Goal: Task Accomplishment & Management: Complete application form

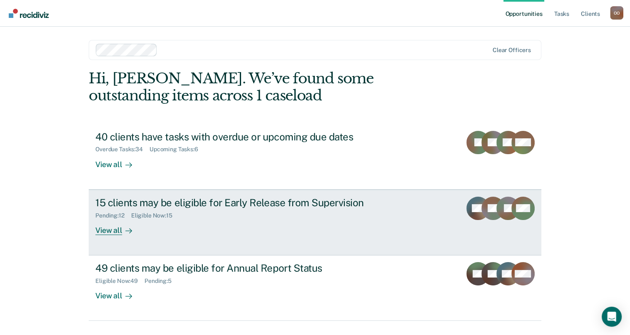
click at [112, 231] on div "View all" at bounding box center [118, 227] width 47 height 16
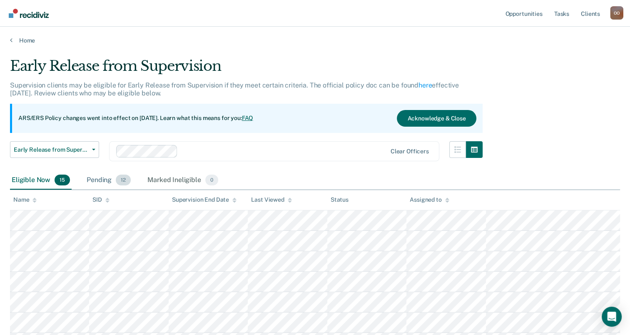
click at [99, 180] on div "Pending 12" at bounding box center [108, 180] width 47 height 18
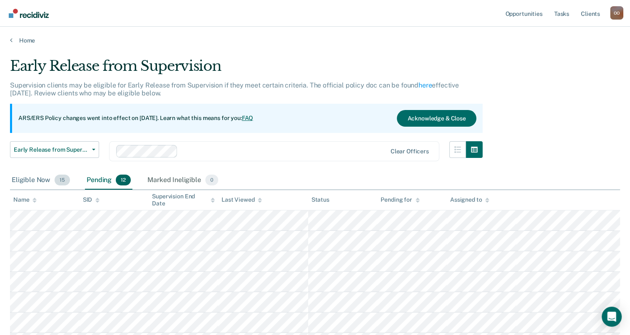
click at [30, 177] on div "Eligible Now 15" at bounding box center [41, 180] width 62 height 18
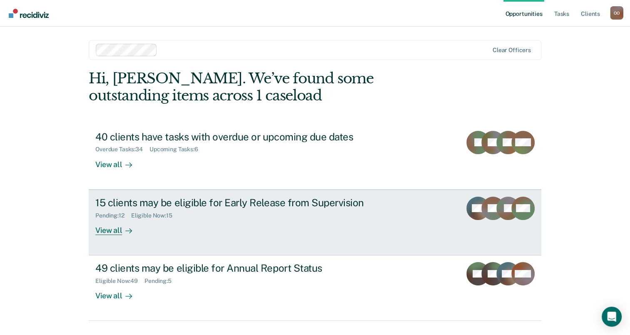
click at [100, 226] on div "View all" at bounding box center [118, 227] width 47 height 16
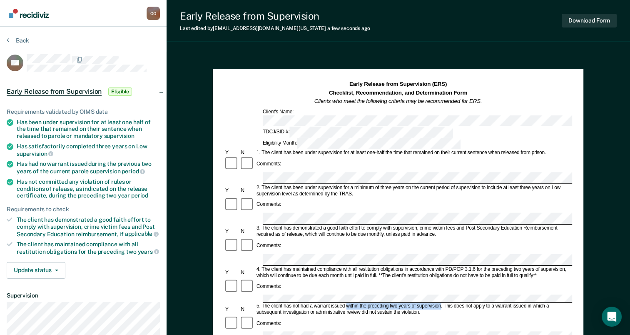
drag, startPoint x: 440, startPoint y: 250, endPoint x: 346, endPoint y: 251, distance: 94.5
click at [346, 303] on div "5. The client has not had a warrant issued within the preceding two years of su…" at bounding box center [413, 309] width 317 height 12
copy div "within the preceding two years of supervision"
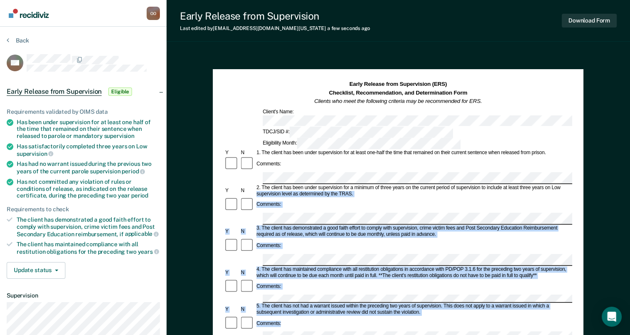
drag, startPoint x: 629, startPoint y: 119, endPoint x: 637, endPoint y: 195, distance: 76.6
click at [630, 195] on html "Looks like you’re using Internet Explorer 11. For faster loading and a better e…" at bounding box center [315, 167] width 630 height 335
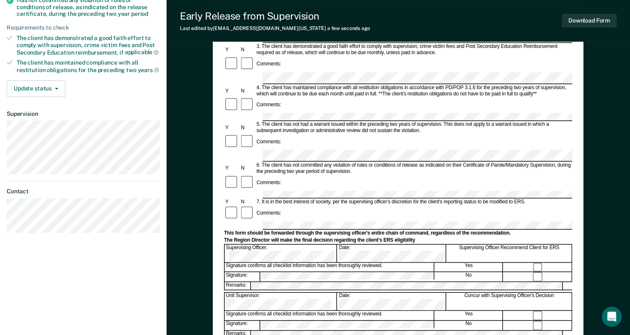
scroll to position [186, 0]
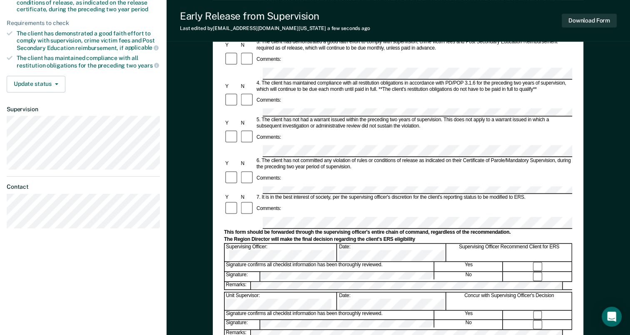
click at [271, 152] on form "Early Release from Supervision (ERS) Checklist, Recommendation, and Determinati…" at bounding box center [398, 191] width 348 height 595
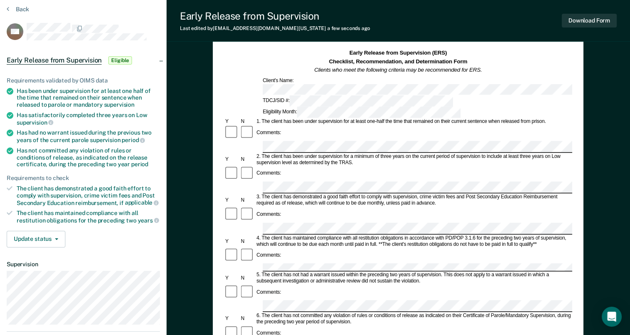
scroll to position [0, 0]
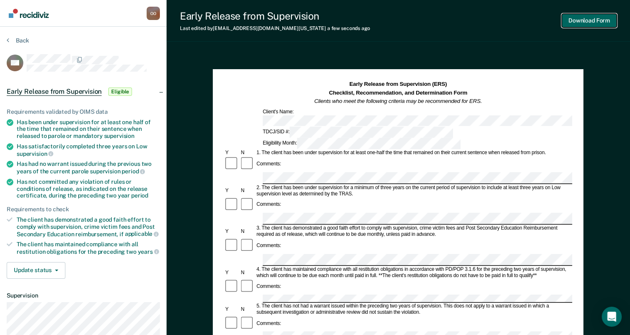
click at [587, 19] on button "Download Form" at bounding box center [589, 21] width 55 height 14
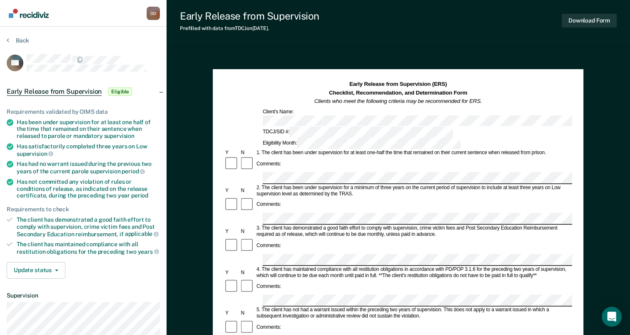
click at [401, 197] on div "Comments:" at bounding box center [398, 205] width 348 height 16
click at [456, 238] on div "Comments:" at bounding box center [398, 252] width 348 height 28
click at [423, 279] on div "Comments:" at bounding box center [398, 287] width 348 height 16
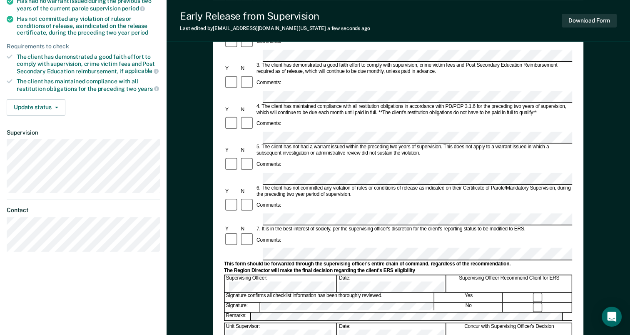
scroll to position [174, 0]
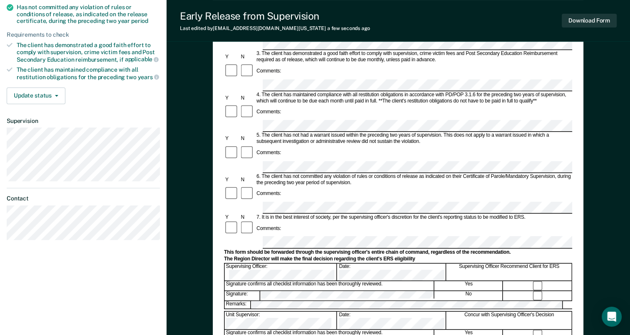
click at [629, 157] on div "Early Release from Supervision (ERS) Checklist, Recommendation, and Determinati…" at bounding box center [398, 159] width 463 height 565
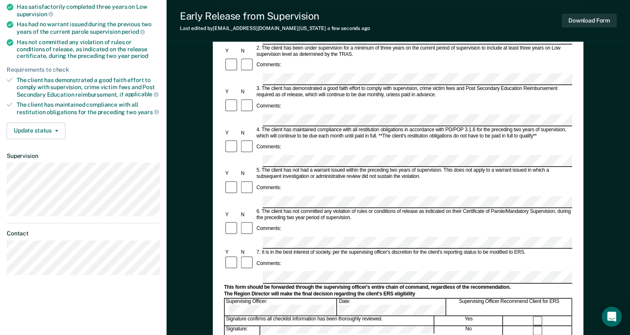
scroll to position [142, 0]
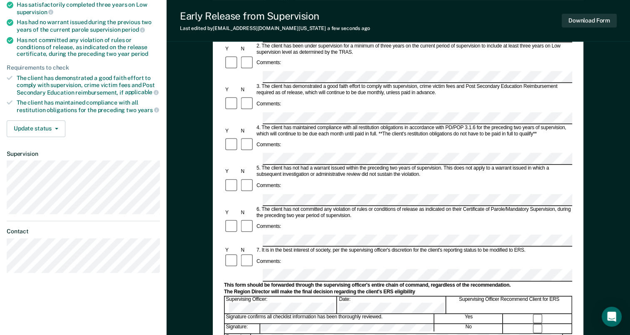
click at [270, 185] on form "Early Release from Supervision (ERS) Checklist, Recommendation, and Determinati…" at bounding box center [398, 240] width 348 height 603
click at [590, 21] on button "Download Form" at bounding box center [589, 21] width 55 height 14
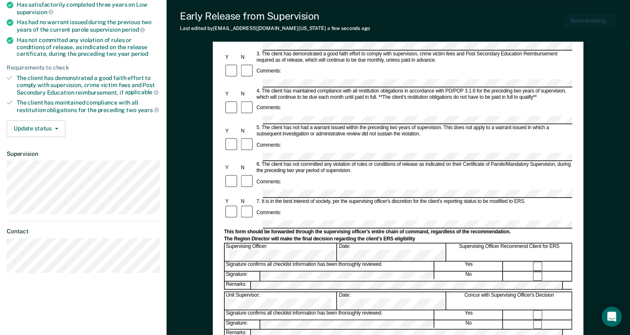
scroll to position [0, 0]
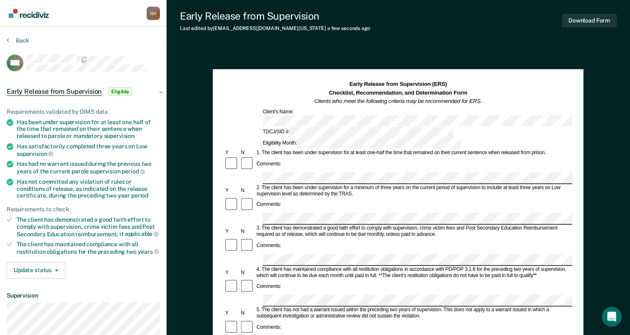
click at [278, 225] on div "3. The client has demonstrated a good faith effort to comply with supervision, …" at bounding box center [413, 231] width 317 height 12
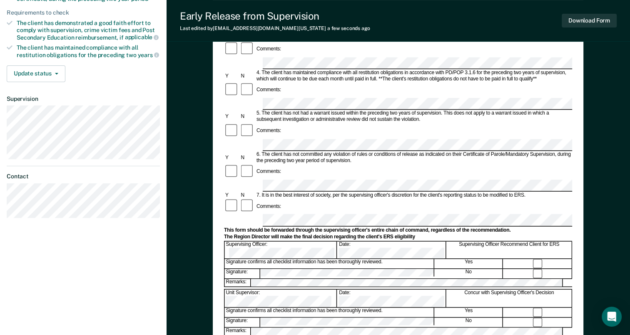
scroll to position [199, 0]
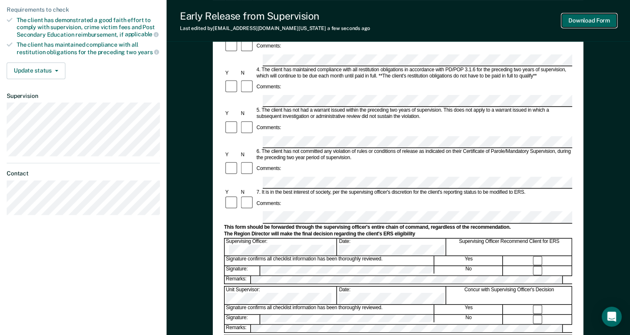
click at [586, 21] on button "Download Form" at bounding box center [589, 21] width 55 height 14
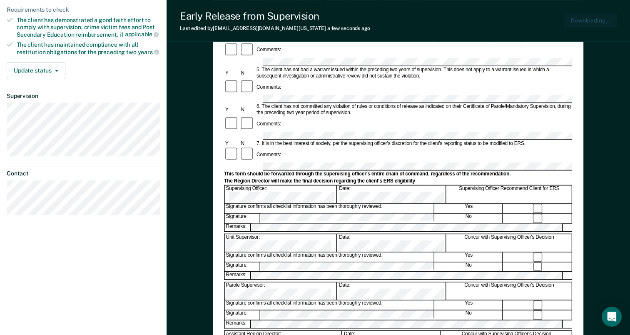
scroll to position [0, 0]
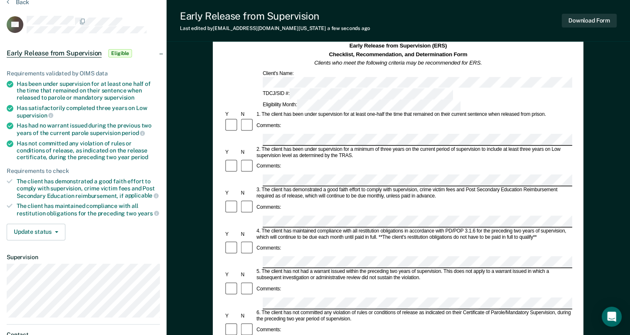
scroll to position [21, 0]
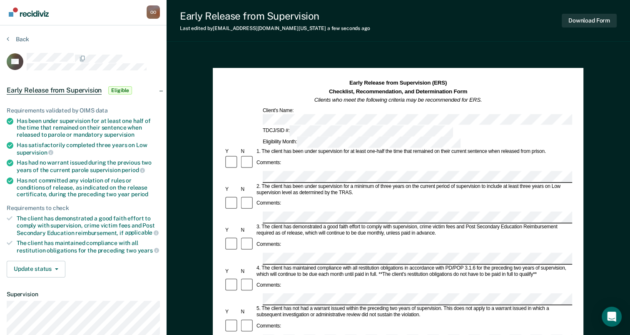
scroll to position [0, 0]
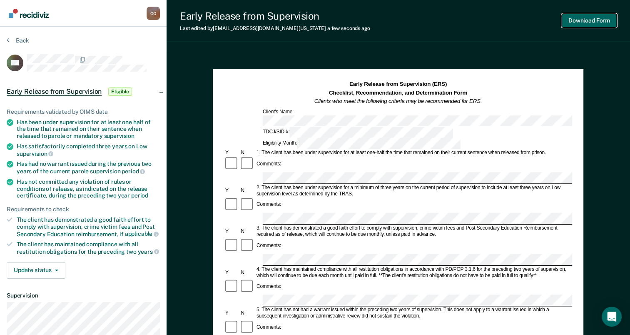
click at [599, 23] on button "Download Form" at bounding box center [589, 21] width 55 height 14
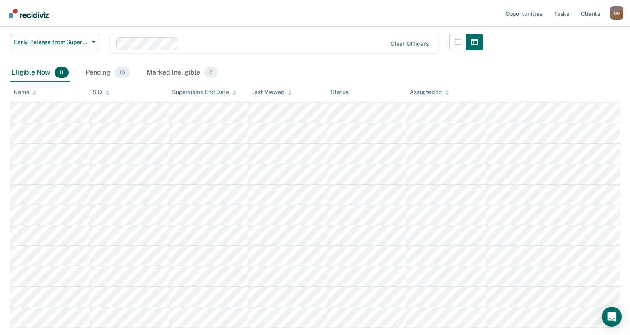
scroll to position [108, 0]
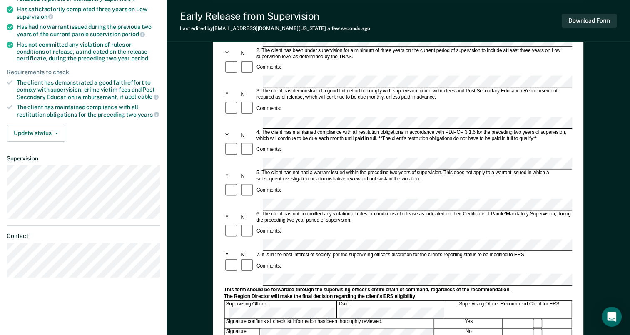
scroll to position [142, 0]
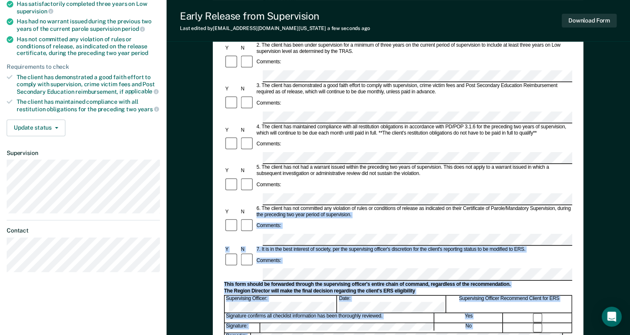
drag, startPoint x: 629, startPoint y: 161, endPoint x: 632, endPoint y: 62, distance: 98.7
click at [630, 62] on html "Looks like you’re using Internet Explorer 11. For faster loading and a better e…" at bounding box center [315, 25] width 630 height 335
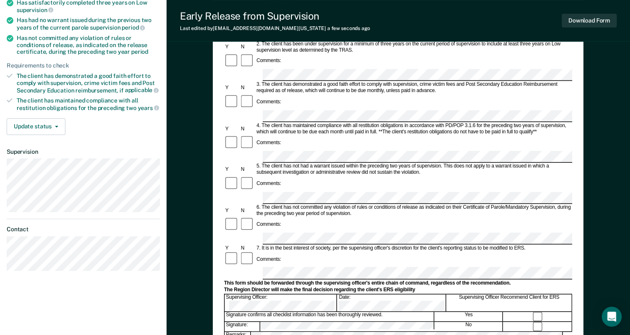
click at [573, 114] on div "Early Release from Supervision (ERS) Checklist, Recommendation, and Determinati…" at bounding box center [398, 166] width 371 height 483
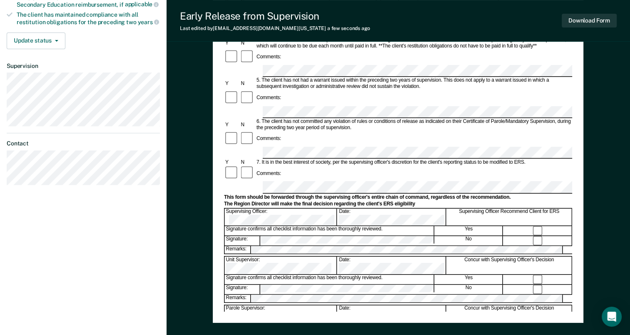
scroll to position [250, 0]
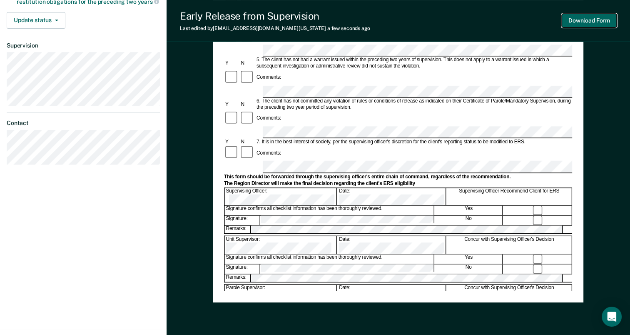
click at [587, 23] on button "Download Form" at bounding box center [589, 21] width 55 height 14
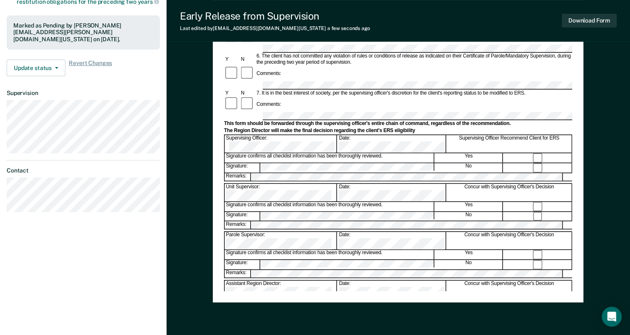
scroll to position [0, 0]
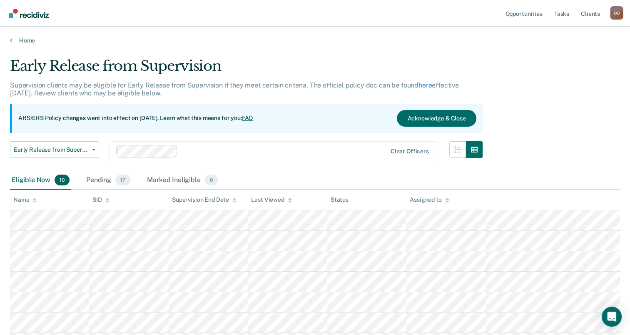
scroll to position [108, 0]
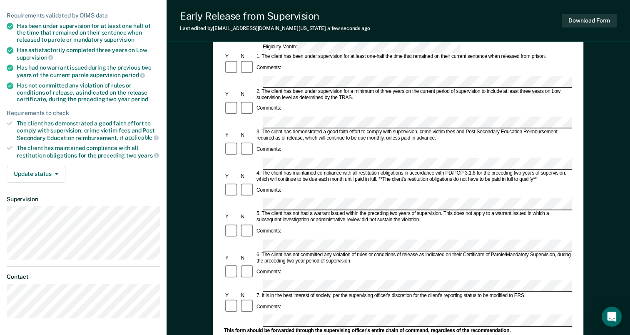
scroll to position [97, 0]
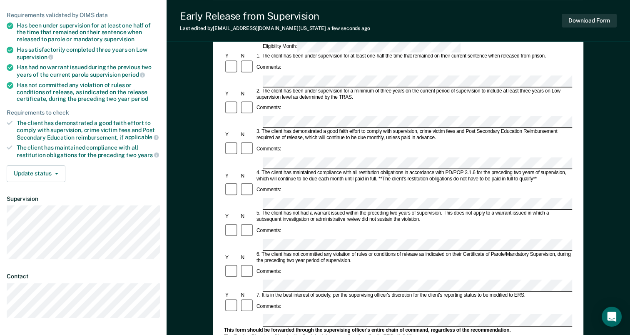
click at [271, 217] on form "Early Release from Supervision (ERS) Checklist, Recommendation, and Determinati…" at bounding box center [398, 285] width 348 height 603
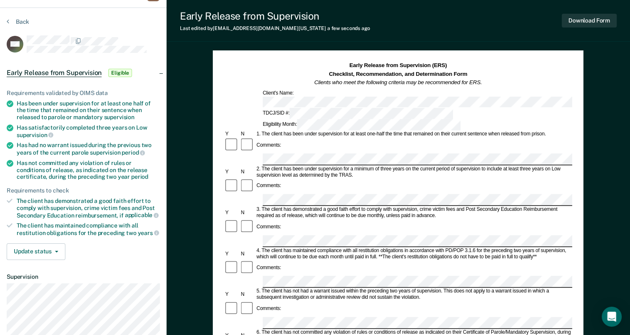
scroll to position [0, 0]
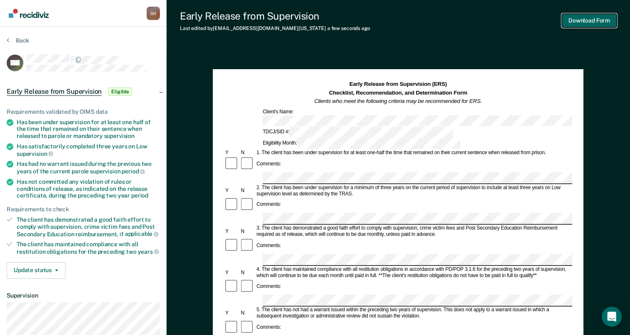
click at [588, 18] on button "Download Form" at bounding box center [589, 21] width 55 height 14
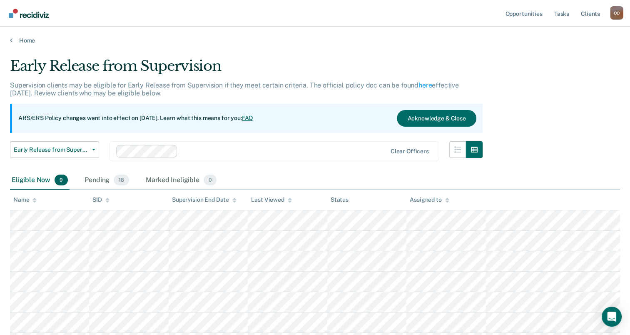
scroll to position [108, 0]
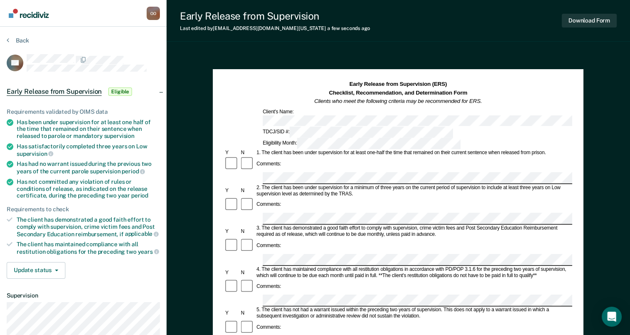
scroll to position [1, 0]
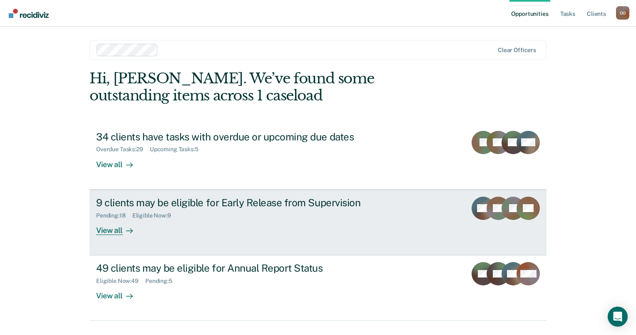
click at [122, 229] on div "View all" at bounding box center [119, 227] width 47 height 16
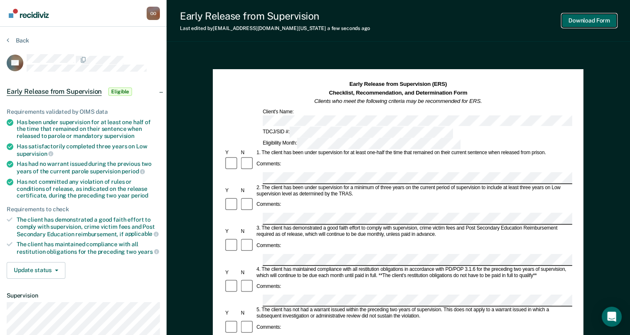
click at [590, 19] on button "Download Form" at bounding box center [589, 21] width 55 height 14
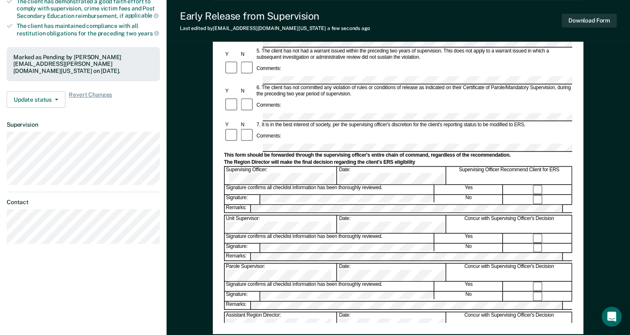
scroll to position [223, 0]
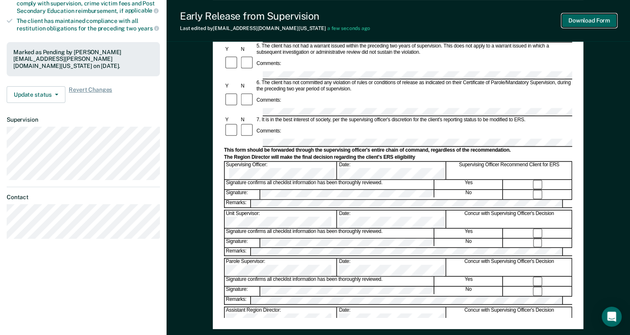
click at [587, 20] on button "Download Form" at bounding box center [589, 21] width 55 height 14
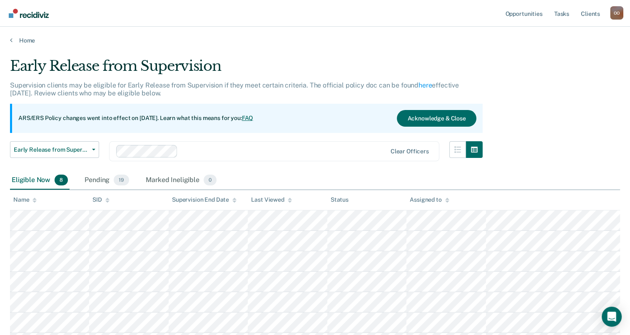
scroll to position [98, 0]
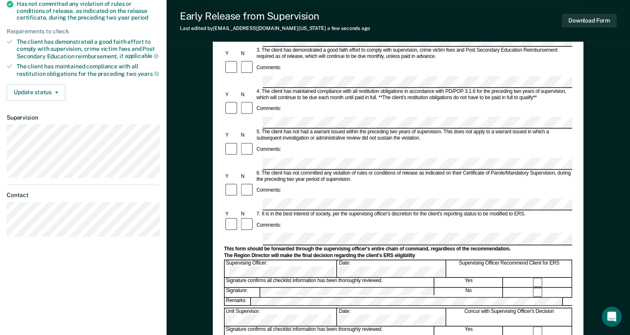
scroll to position [178, 0]
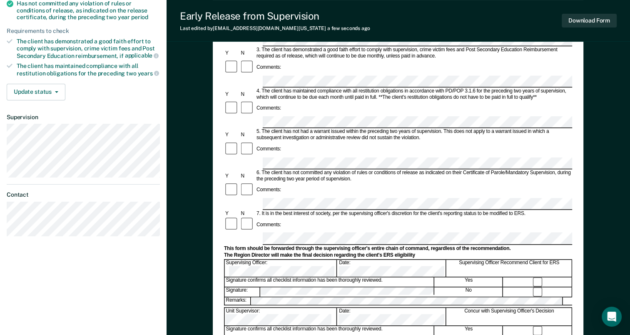
click at [271, 161] on form "Early Release from Supervision (ERS) Checklist, Recommendation, and Determinati…" at bounding box center [398, 203] width 348 height 603
drag, startPoint x: 629, startPoint y: 165, endPoint x: 629, endPoint y: 106, distance: 59.1
click at [528, 210] on div "7. It is in the best interest of society, per the supervising officer's discret…" at bounding box center [413, 213] width 317 height 6
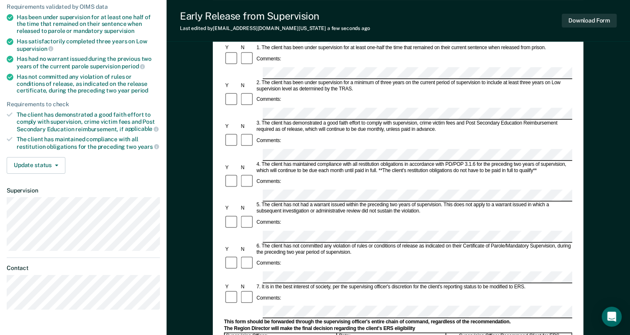
scroll to position [0, 0]
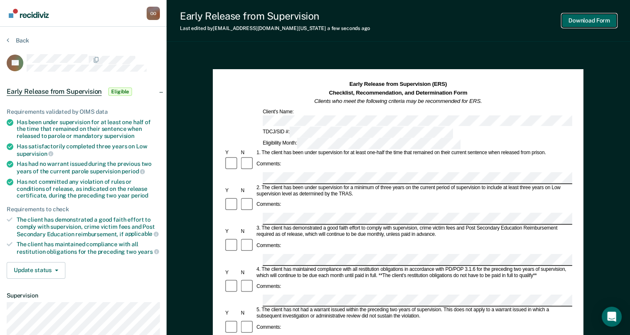
click at [589, 20] on button "Download Form" at bounding box center [589, 21] width 55 height 14
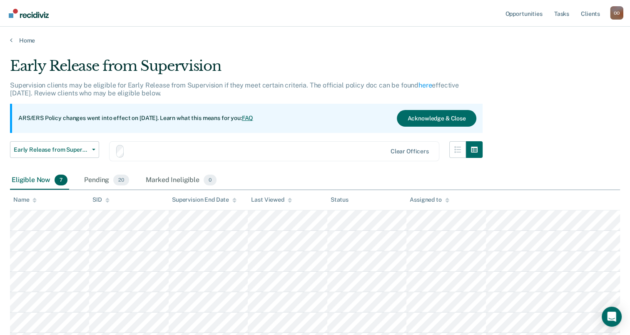
scroll to position [77, 0]
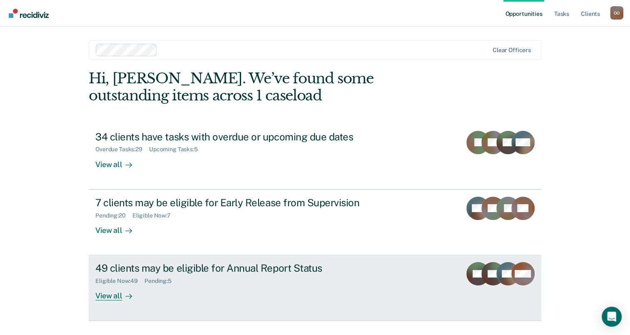
click at [109, 294] on div "View all" at bounding box center [118, 292] width 47 height 16
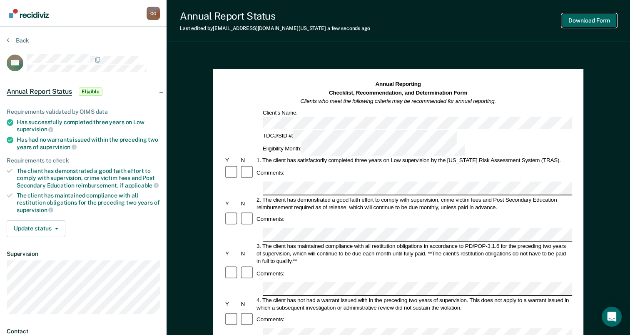
click at [586, 23] on button "Download Form" at bounding box center [589, 21] width 55 height 14
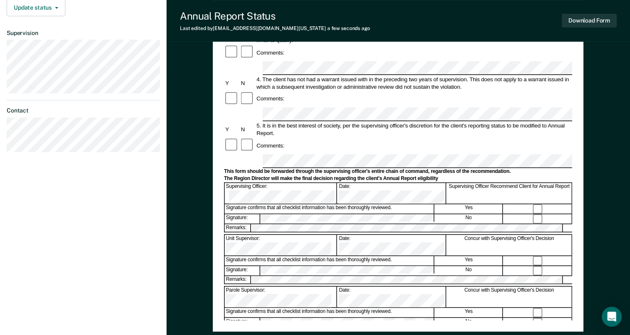
scroll to position [226, 0]
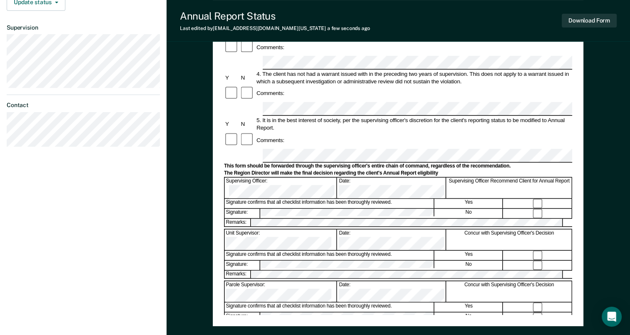
click at [270, 89] on form "Annual Reporting Checklist, Recommendation, and Determination Form Clients who …" at bounding box center [398, 147] width 348 height 587
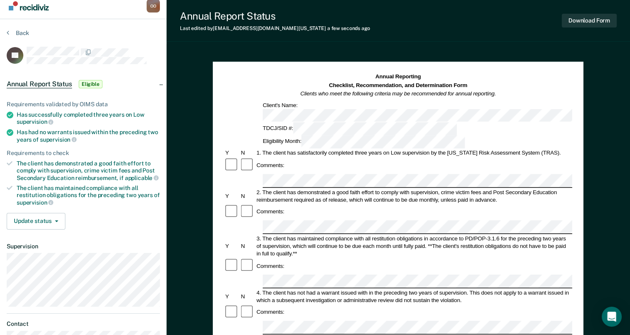
scroll to position [6, 0]
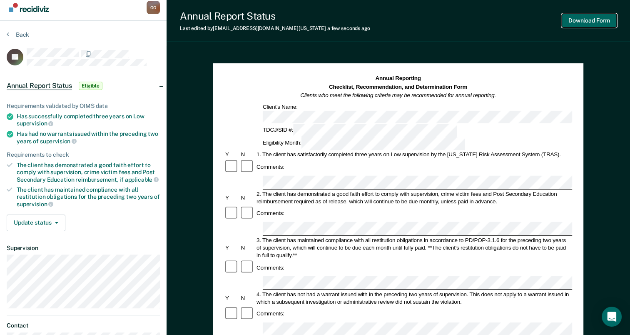
click at [599, 20] on button "Download Form" at bounding box center [589, 21] width 55 height 14
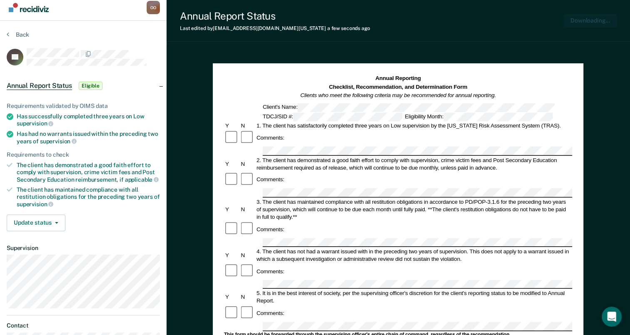
scroll to position [0, 0]
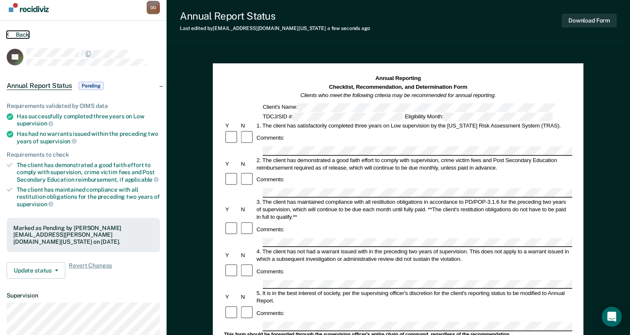
click at [13, 35] on button "Back" at bounding box center [18, 34] width 22 height 7
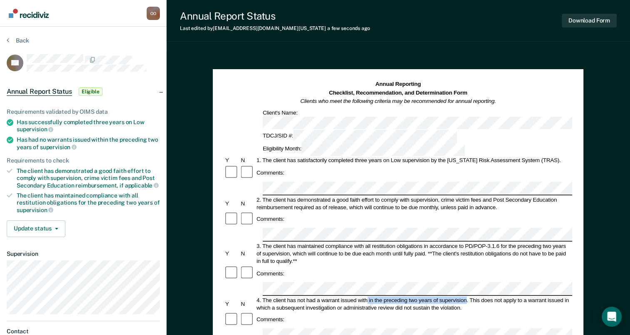
drag, startPoint x: 368, startPoint y: 244, endPoint x: 466, endPoint y: 243, distance: 98.3
click at [466, 296] on div "4. The client has not had a warrant issued with in the preceding two years of s…" at bounding box center [413, 303] width 317 height 15
copy div "in the preceding two years of supervision"
click at [593, 20] on button "Download Form" at bounding box center [589, 21] width 55 height 14
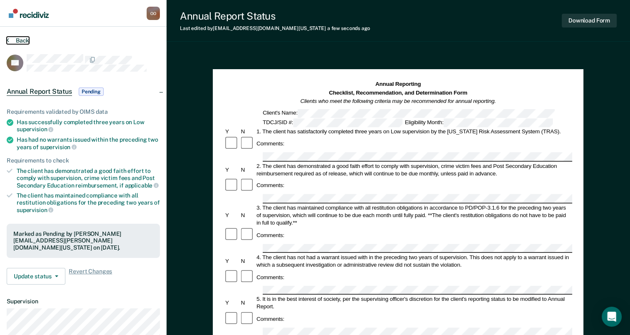
click at [9, 43] on button "Back" at bounding box center [18, 40] width 22 height 7
